Goal: Communication & Community: Answer question/provide support

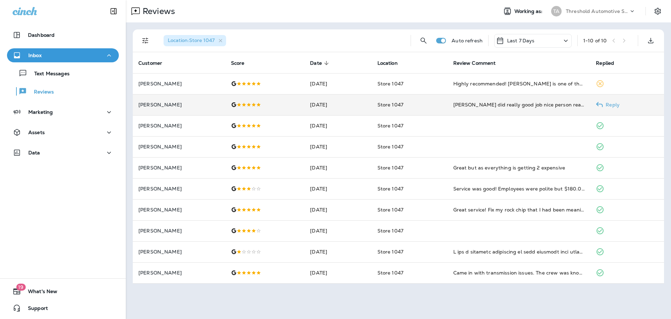
click at [606, 105] on p "Reply" at bounding box center [611, 105] width 17 height 6
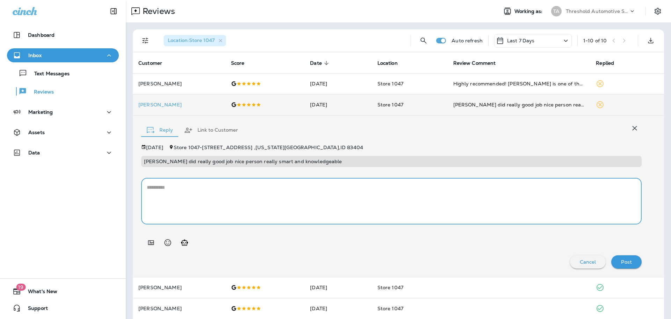
click at [205, 184] on textarea at bounding box center [391, 201] width 489 height 35
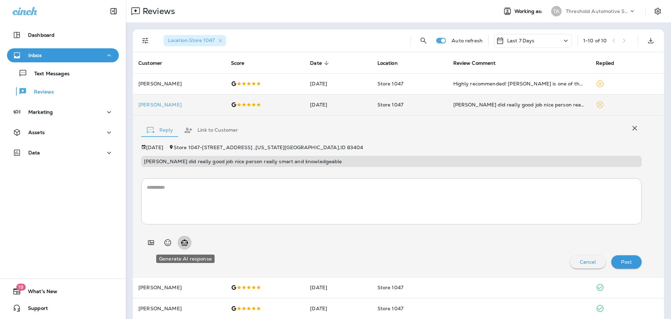
click at [185, 240] on icon "Generate AI response" at bounding box center [184, 242] width 7 height 6
type textarea "**********"
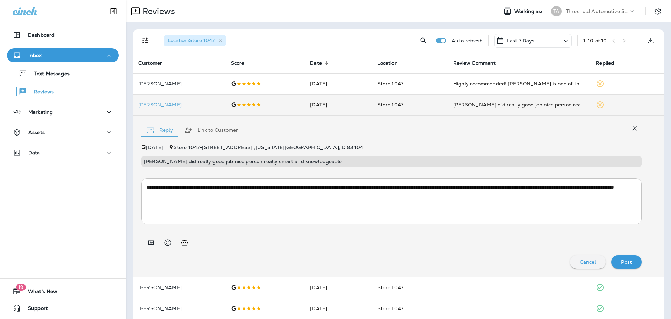
click at [629, 264] on div "Post" at bounding box center [626, 261] width 19 height 9
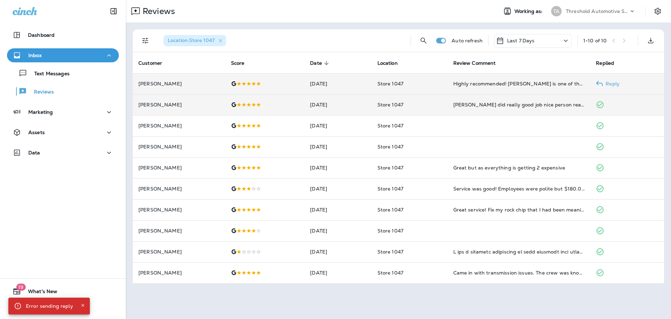
click at [607, 82] on p "Reply" at bounding box center [611, 84] width 17 height 6
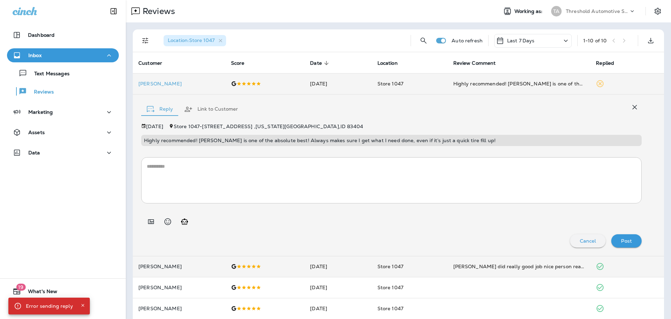
click at [258, 163] on textarea at bounding box center [391, 180] width 489 height 35
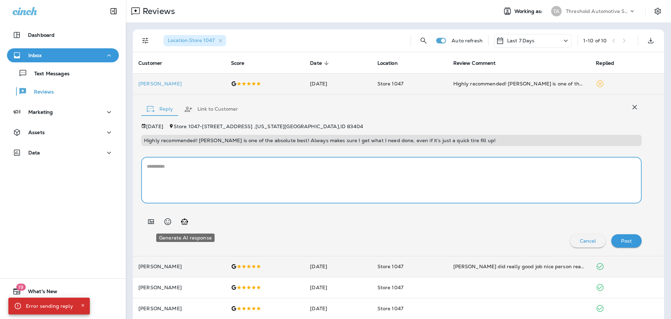
click at [186, 223] on icon "Generate AI response" at bounding box center [184, 221] width 8 height 8
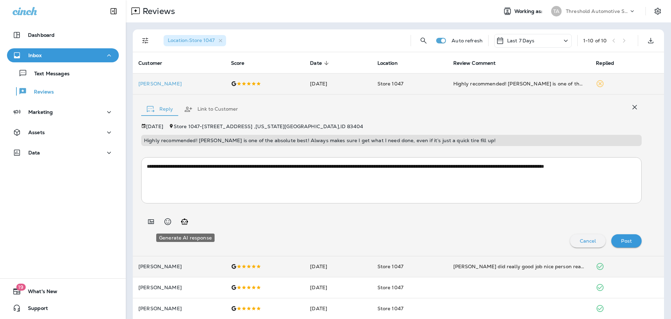
click at [187, 219] on icon "Generate AI response" at bounding box center [184, 221] width 8 height 8
click at [184, 223] on icon "Generate AI response" at bounding box center [184, 221] width 8 height 8
click at [183, 222] on icon "Generate AI response" at bounding box center [184, 221] width 7 height 6
click at [183, 222] on icon "Generate AI response" at bounding box center [184, 221] width 8 height 8
click at [183, 217] on icon "Generate AI response" at bounding box center [184, 221] width 8 height 8
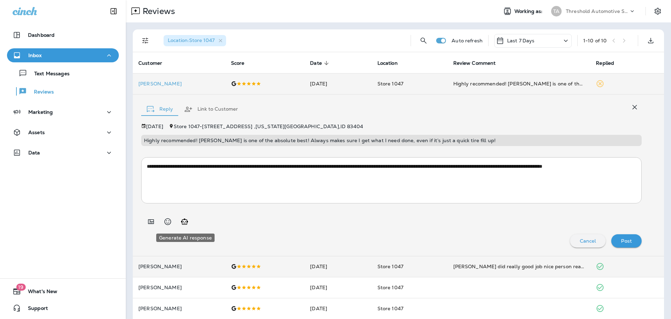
click at [181, 223] on icon "Generate AI response" at bounding box center [184, 221] width 8 height 8
type textarea "**********"
click at [624, 238] on p "Post" at bounding box center [626, 241] width 11 height 6
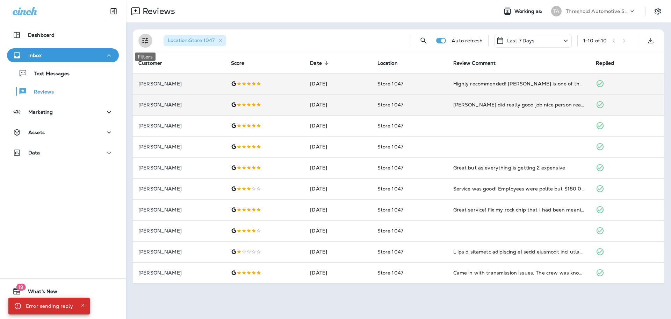
click at [145, 47] on button "Filters" at bounding box center [145, 41] width 14 height 14
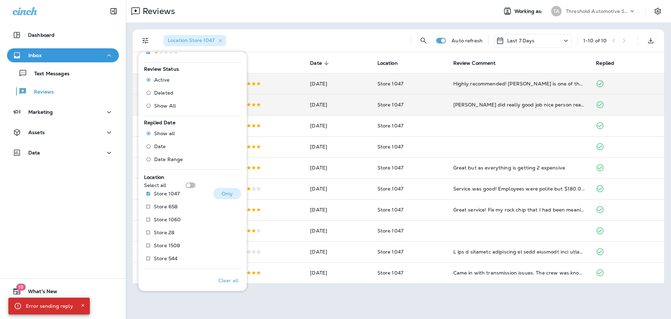
scroll to position [201, 0]
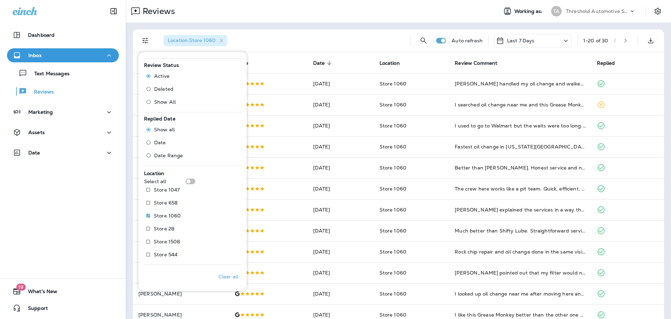
click at [311, 29] on div "Location : Store 1060" at bounding box center [281, 40] width 247 height 22
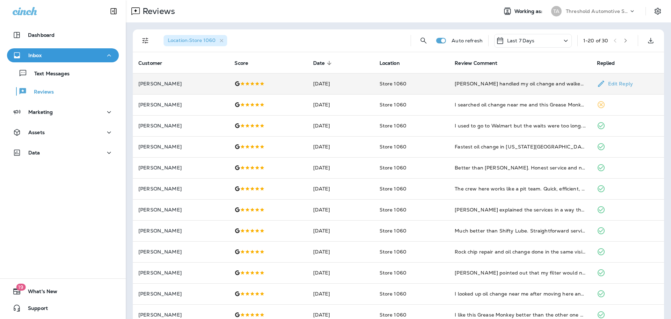
click at [444, 81] on td "Store 1060" at bounding box center [412, 83] width 76 height 21
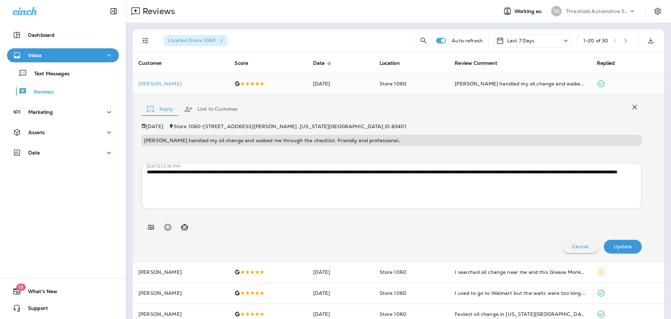
click at [632, 107] on icon "button" at bounding box center [635, 107] width 8 height 8
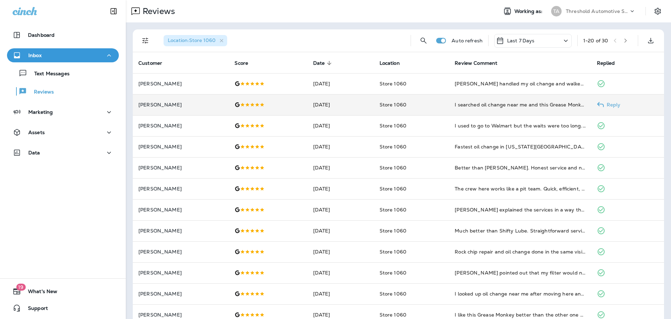
click at [442, 103] on td "Store 1060" at bounding box center [412, 104] width 76 height 21
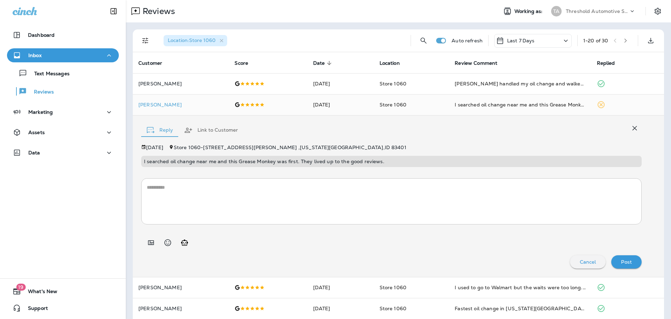
click at [632, 126] on icon "button" at bounding box center [635, 128] width 8 height 8
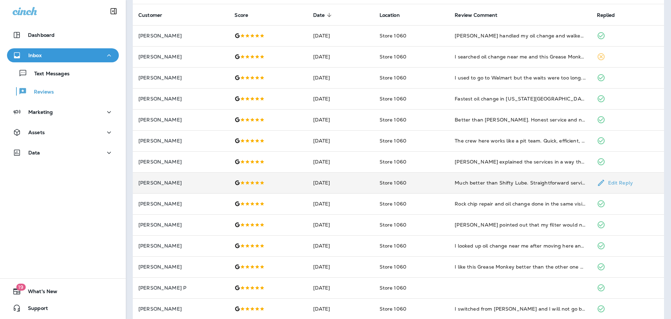
scroll to position [70, 0]
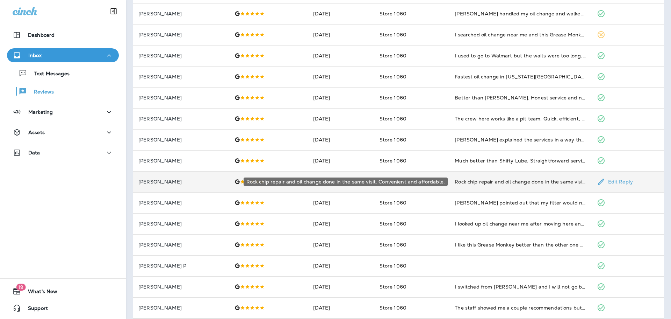
click at [506, 183] on div "Rock chip repair and oil change done in the same visit. Convenient and affordab…" at bounding box center [520, 181] width 131 height 7
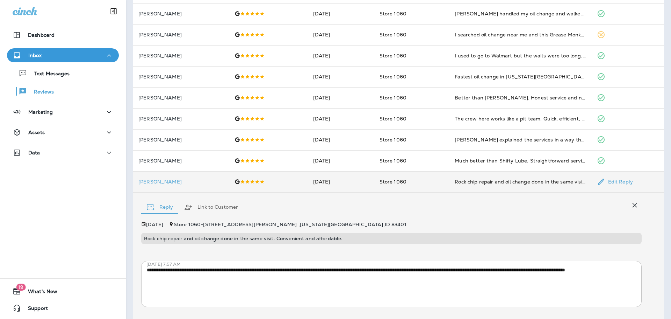
scroll to position [110, 0]
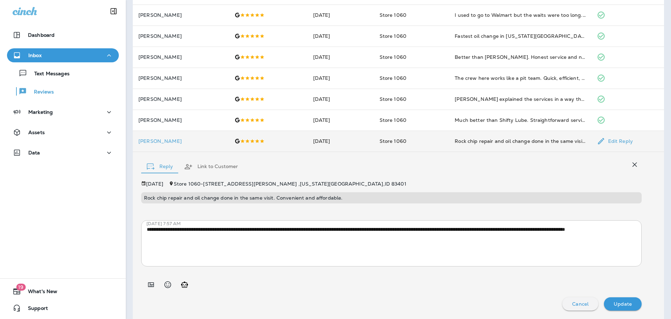
click at [631, 164] on icon "button" at bounding box center [635, 164] width 8 height 8
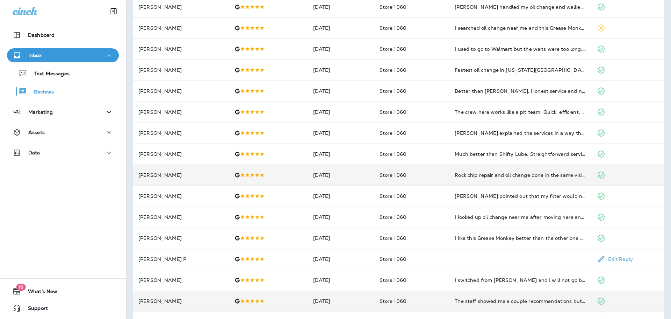
scroll to position [0, 0]
